Goal: Find specific page/section: Find specific page/section

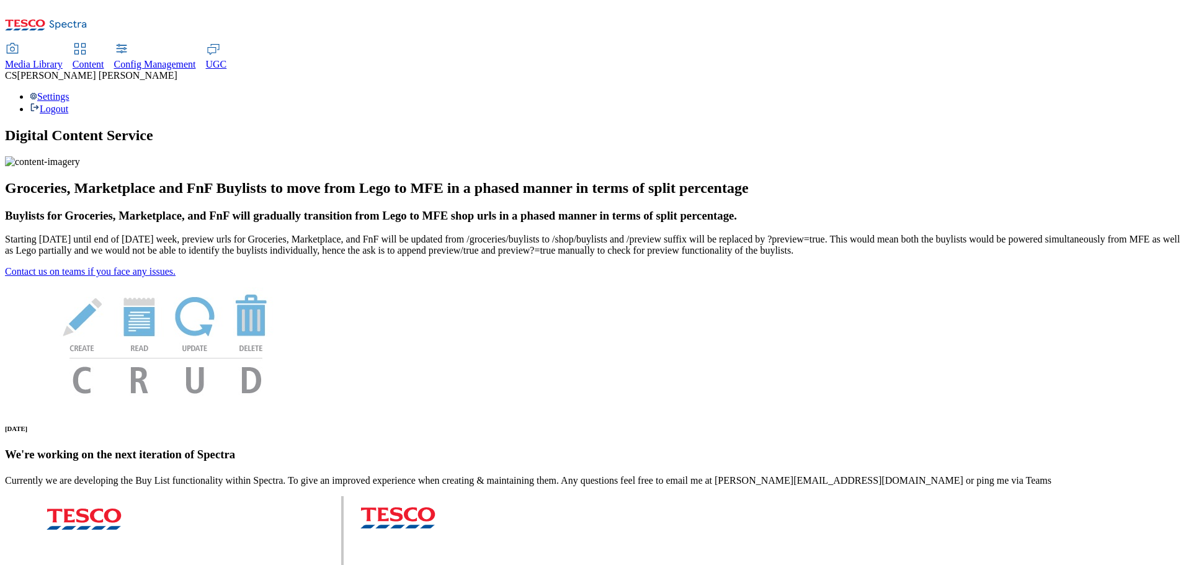
click at [227, 59] on span "UGC" at bounding box center [216, 64] width 21 height 11
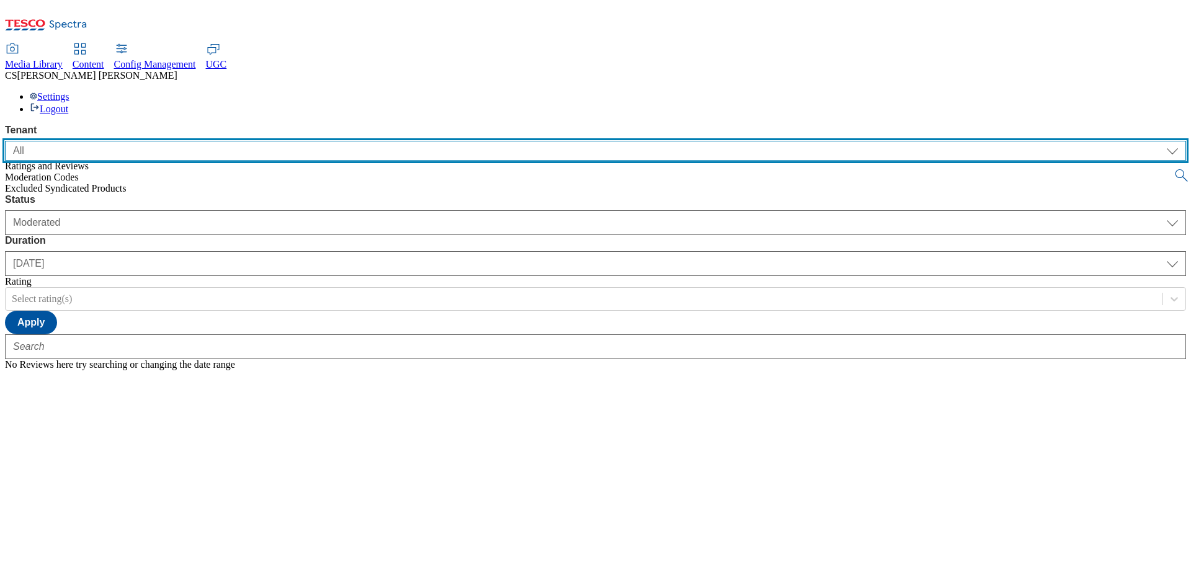
click at [139, 141] on select "ALL All CE CONFIG-CZ CONFIG-HU CONFIG-IE CONFIG-ROI CONFIG-SK CONFIG-TEST CONFI…" at bounding box center [595, 151] width 1181 height 20
select select "ghs-uk"
click at [5, 141] on select "ALL All CE CONFIG-CZ CONFIG-HU CONFIG-IE CONFIG-ROI CONFIG-SK CONFIG-TEST CONFI…" at bounding box center [595, 151] width 1181 height 20
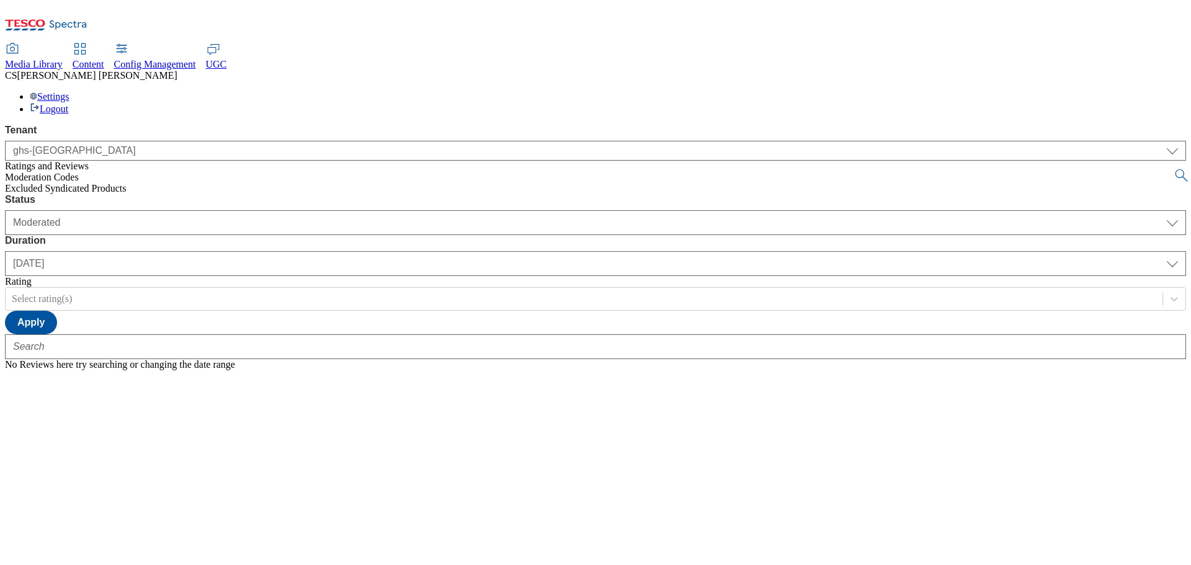
click at [64, 183] on span "Excluded Syndicated Products" at bounding box center [66, 188] width 122 height 11
